Goal: Transaction & Acquisition: Obtain resource

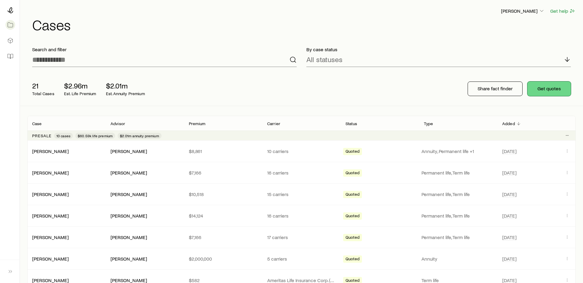
click at [553, 85] on button "Get quotes" at bounding box center [548, 89] width 43 height 15
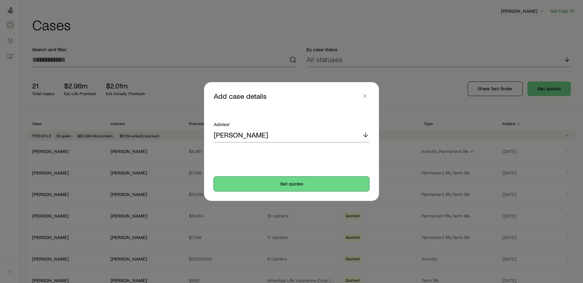
click at [315, 191] on button "Get quotes" at bounding box center [291, 184] width 155 height 15
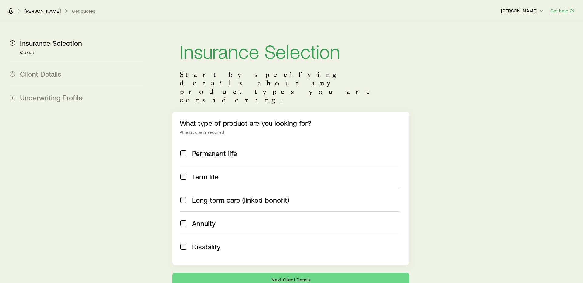
click at [204, 219] on span "Annuity" at bounding box center [204, 223] width 24 height 8
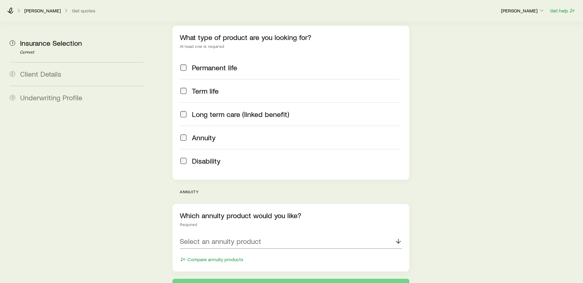
scroll to position [120, 0]
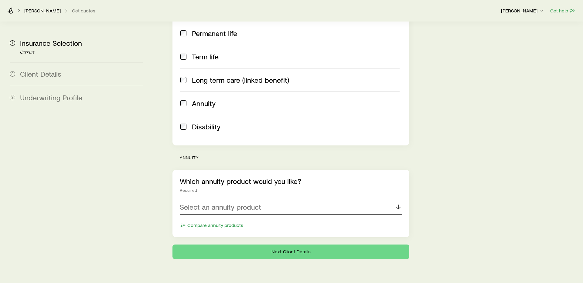
click at [246, 200] on div "Select an annuity product" at bounding box center [291, 207] width 222 height 15
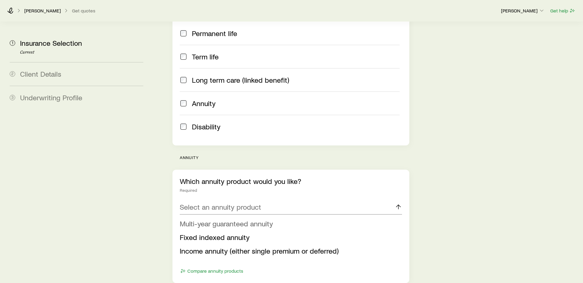
click at [244, 219] on span "Multi-year guaranteed annuity" at bounding box center [226, 223] width 93 height 9
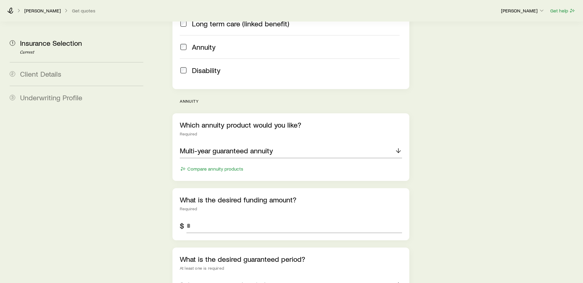
scroll to position [189, 0]
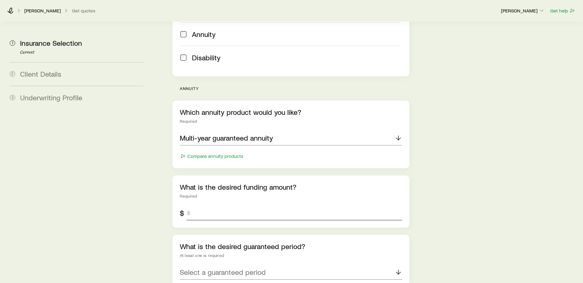
click at [238, 206] on input "tel" at bounding box center [293, 213] width 215 height 15
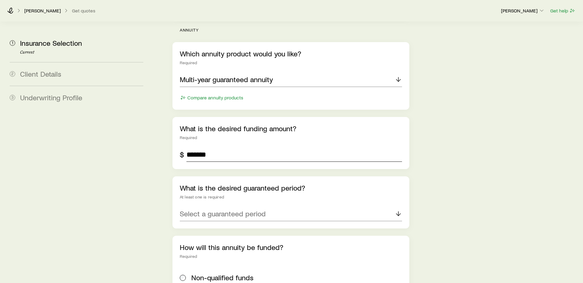
scroll to position [268, 0]
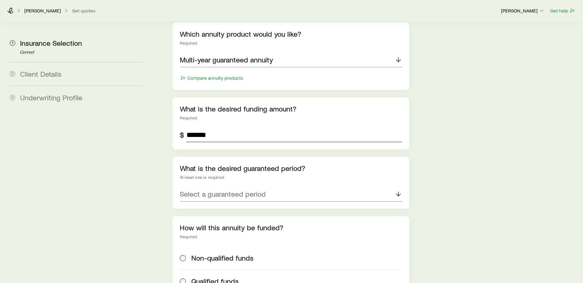
type input "*******"
click at [226, 190] on p "Select a guaranteed period" at bounding box center [223, 194] width 86 height 8
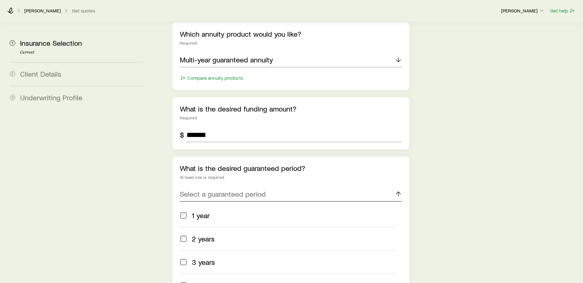
scroll to position [325, 0]
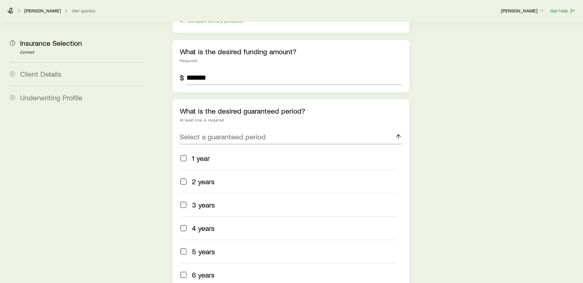
click at [212, 201] on span "3 years" at bounding box center [203, 205] width 23 height 8
click at [201, 248] on span "5 years" at bounding box center [203, 252] width 23 height 8
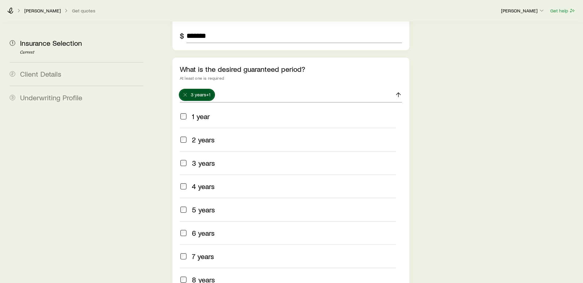
click at [201, 252] on span "7 years" at bounding box center [203, 256] width 22 height 8
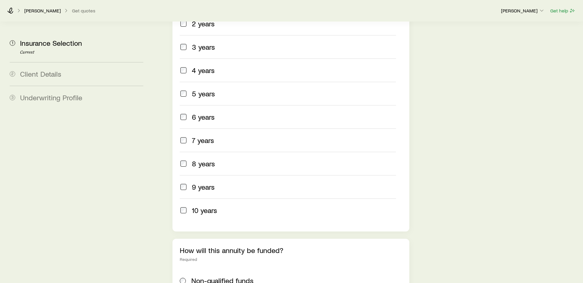
scroll to position [549, 0]
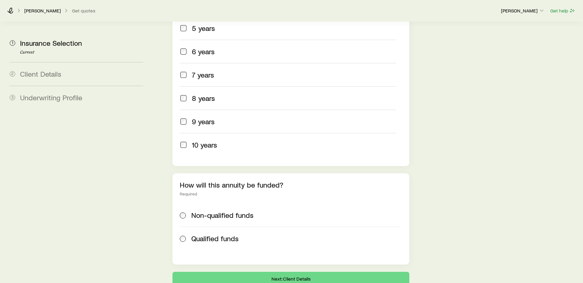
click at [306, 204] on div "Non-qualified funds Qualified funds" at bounding box center [291, 227] width 222 height 46
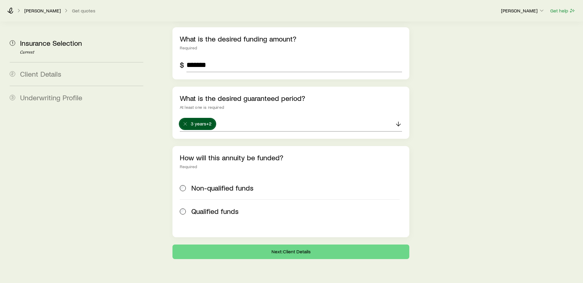
click at [223, 184] on span "Non-qualified funds" at bounding box center [222, 188] width 62 height 8
click at [260, 245] on button "Next: Client Details" at bounding box center [290, 252] width 237 height 15
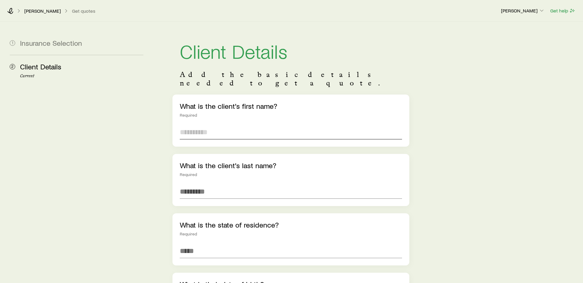
click at [210, 125] on input "text" at bounding box center [291, 132] width 222 height 15
type input "******"
click at [199, 244] on input at bounding box center [291, 251] width 222 height 15
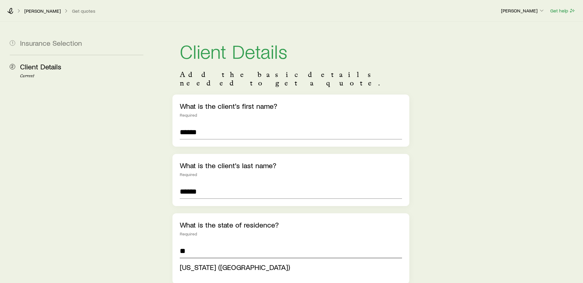
type input "**********"
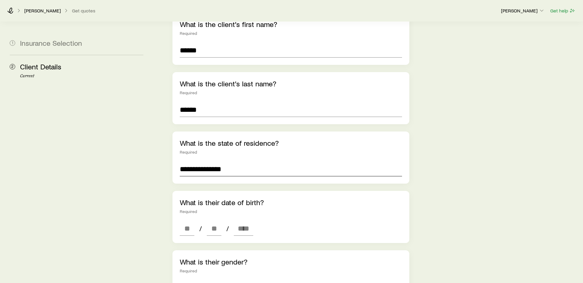
scroll to position [84, 0]
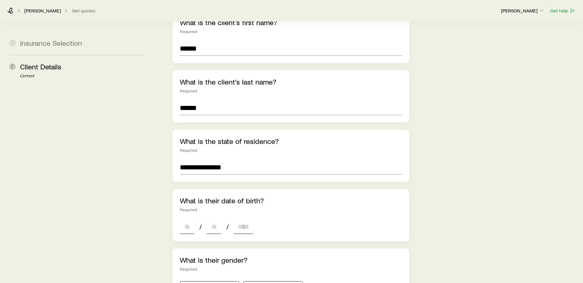
click at [186, 220] on input at bounding box center [187, 227] width 15 height 15
type input "*"
click at [209, 220] on input at bounding box center [214, 227] width 15 height 15
type input "*"
click at [242, 220] on input at bounding box center [243, 227] width 19 height 15
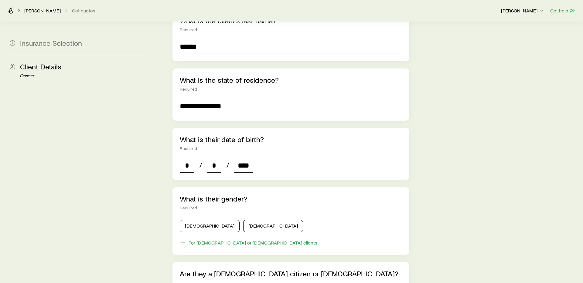
scroll to position [159, 0]
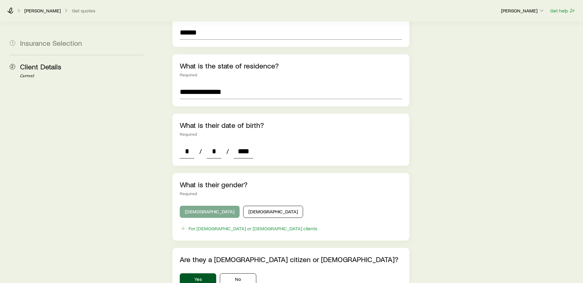
type input "****"
click at [203, 207] on button "[DEMOGRAPHIC_DATA]" at bounding box center [210, 212] width 60 height 12
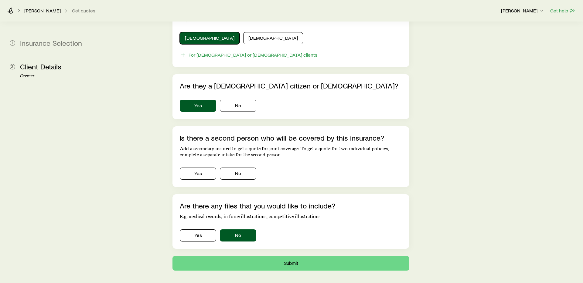
scroll to position [335, 0]
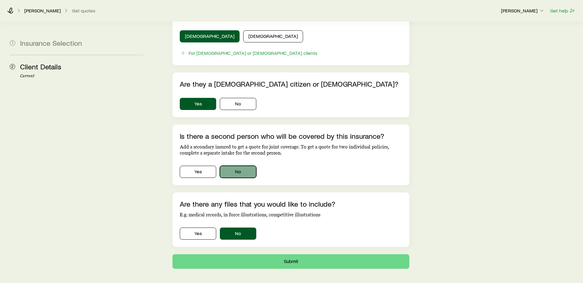
click at [238, 166] on button "No" at bounding box center [238, 172] width 36 height 12
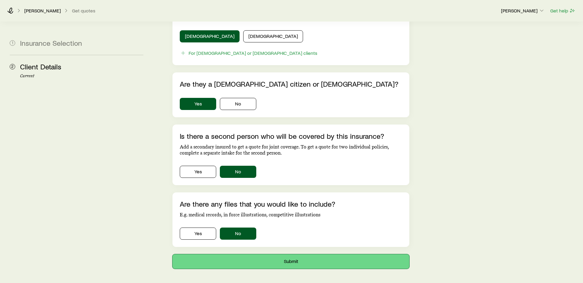
click at [250, 255] on button "Submit" at bounding box center [290, 262] width 237 height 15
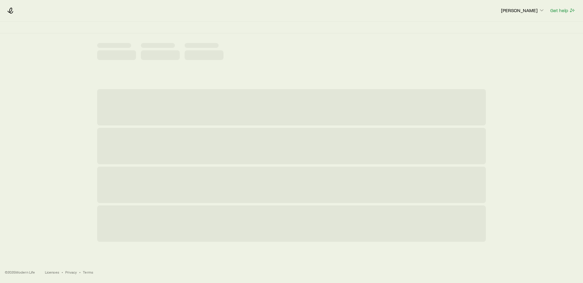
scroll to position [0, 0]
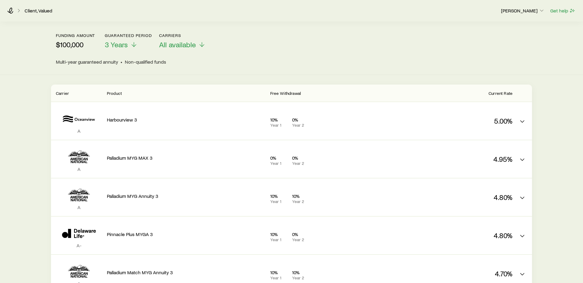
scroll to position [25, 0]
